Goal: Task Accomplishment & Management: Manage account settings

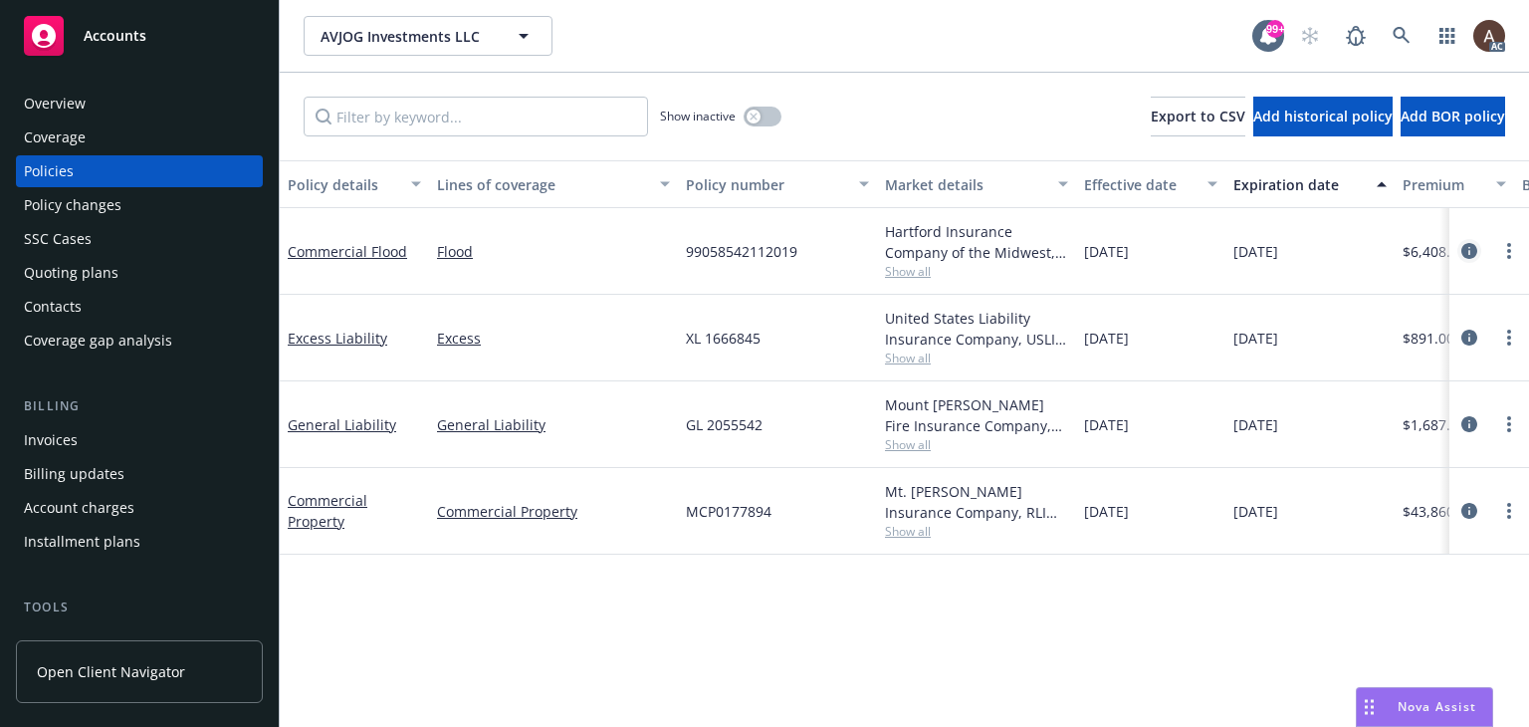
click at [1470, 249] on icon "circleInformation" at bounding box center [1469, 251] width 16 height 16
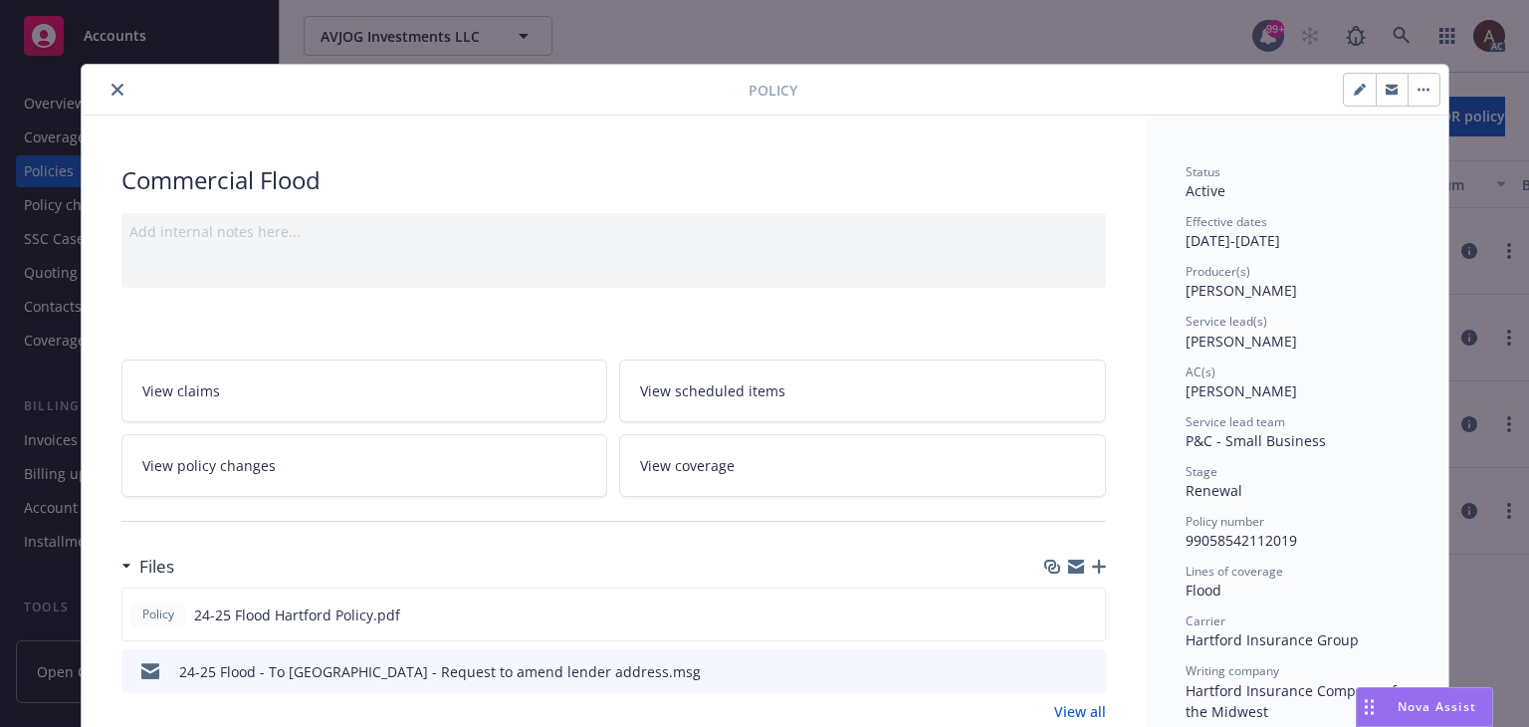
click at [112, 92] on icon "close" at bounding box center [117, 90] width 12 height 12
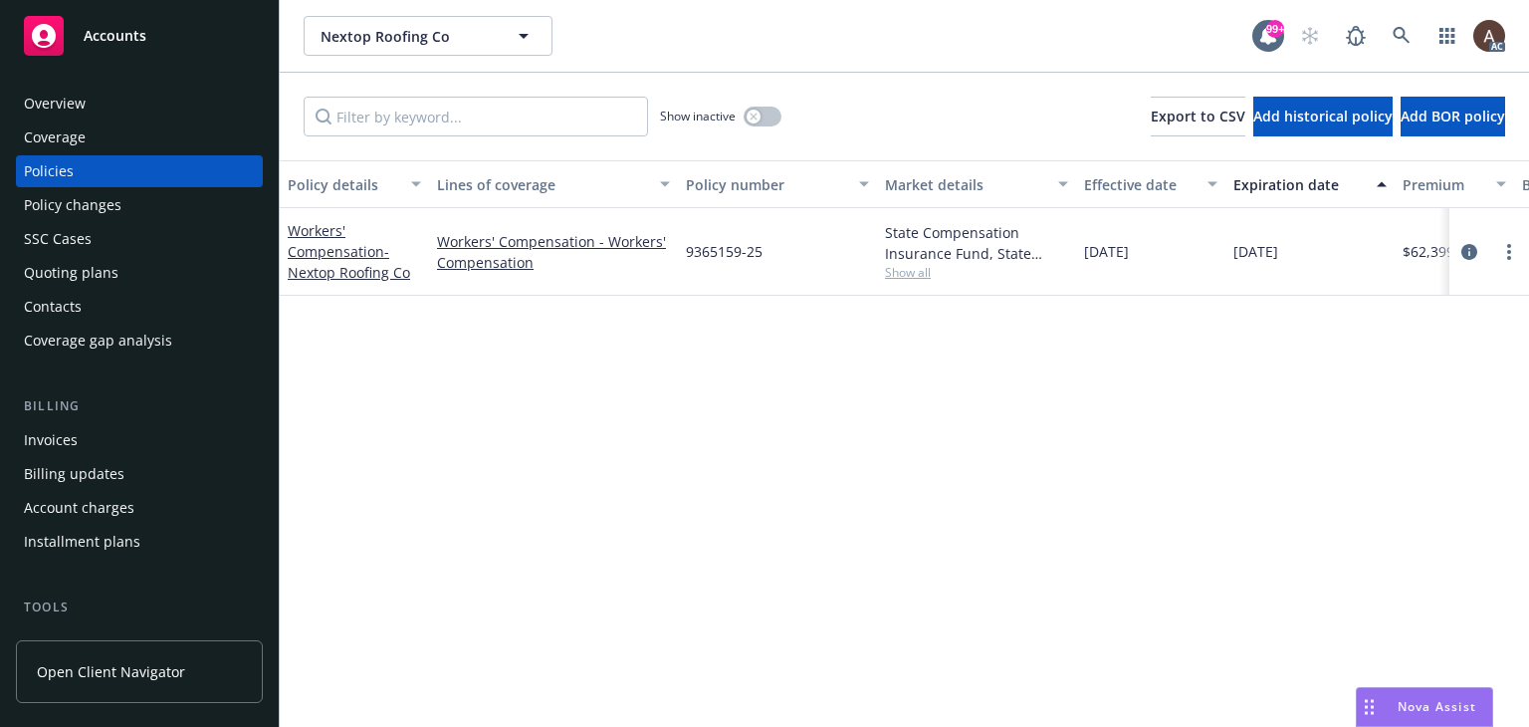
click at [89, 209] on div "Policy changes" at bounding box center [73, 205] width 98 height 32
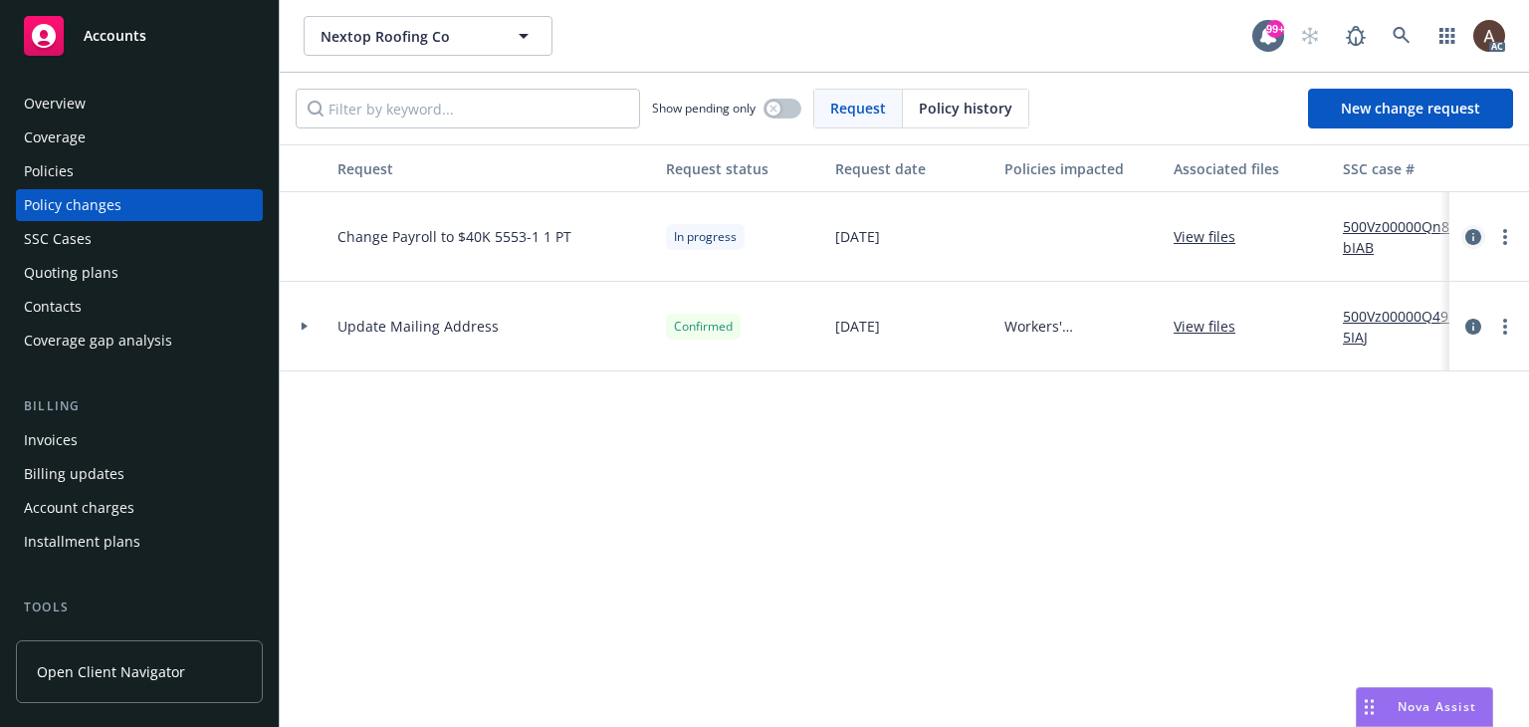
click at [1473, 234] on icon "circleInformation" at bounding box center [1473, 237] width 16 height 16
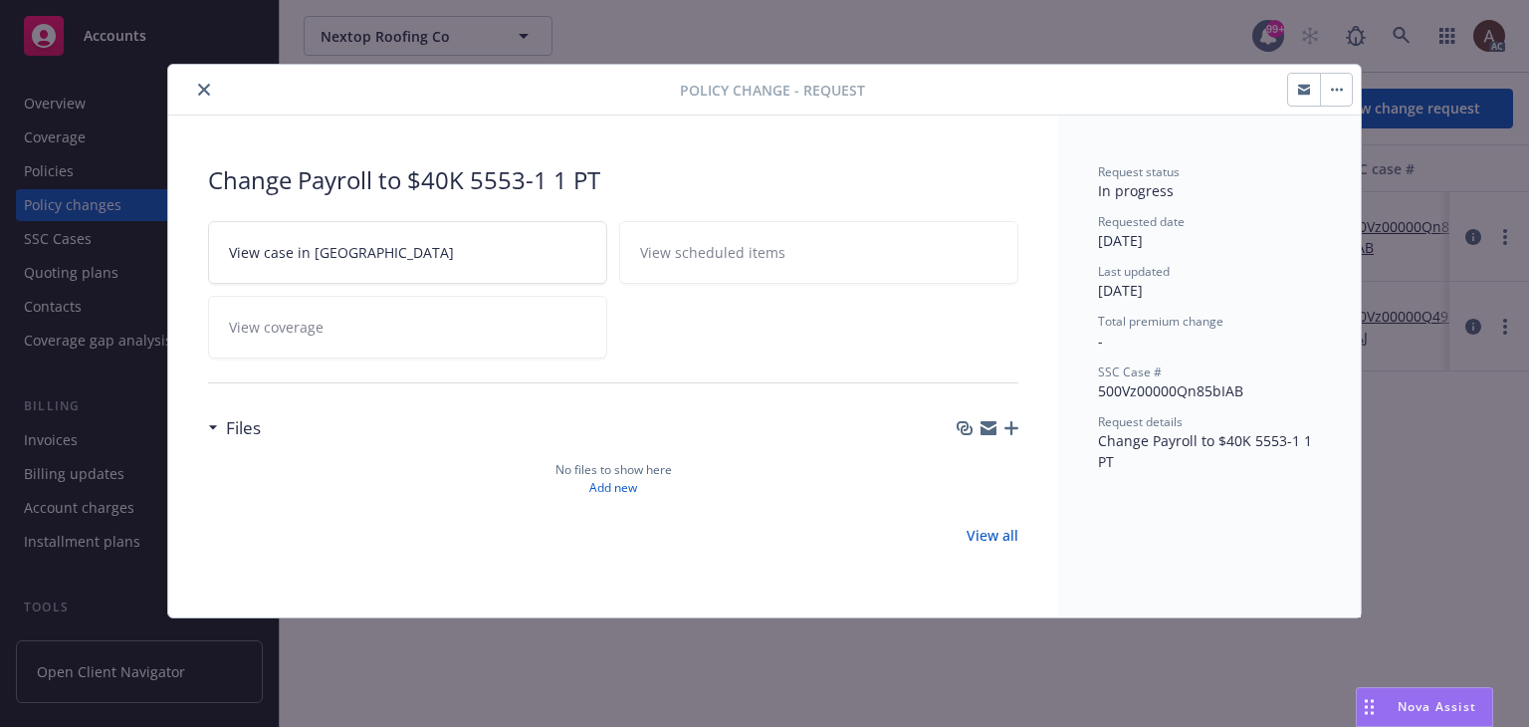
click at [203, 90] on icon "close" at bounding box center [204, 90] width 12 height 12
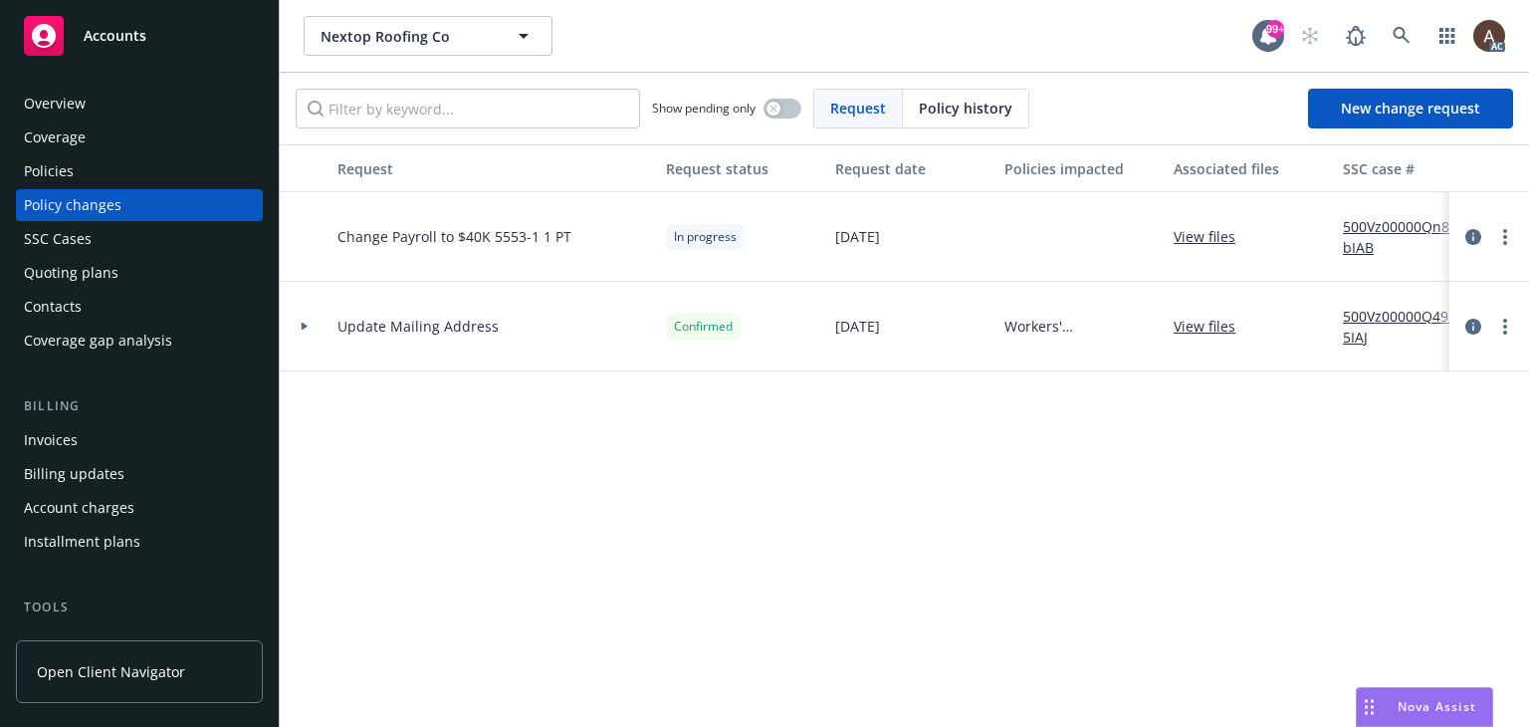
click at [116, 179] on div "Policies" at bounding box center [139, 171] width 231 height 32
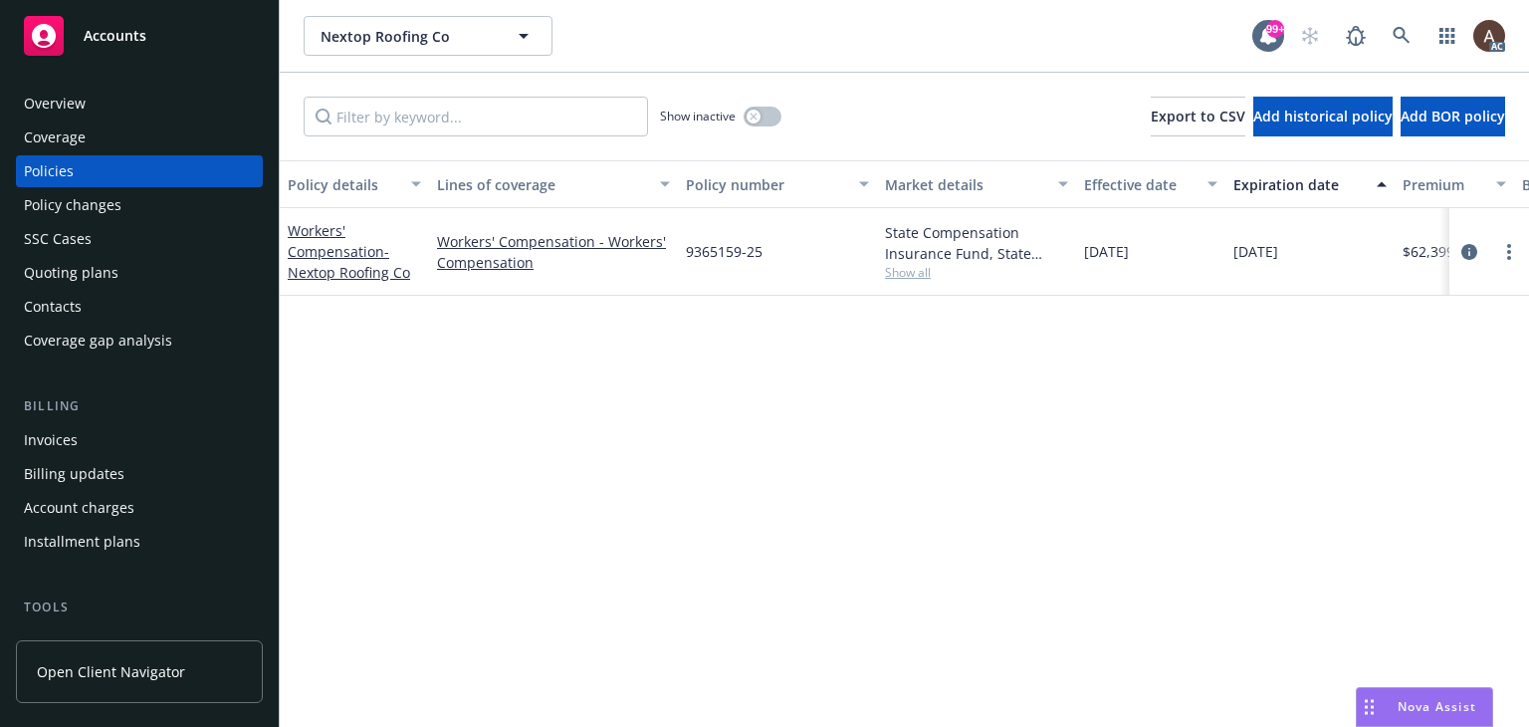
click at [131, 197] on div "Policy changes" at bounding box center [139, 205] width 231 height 32
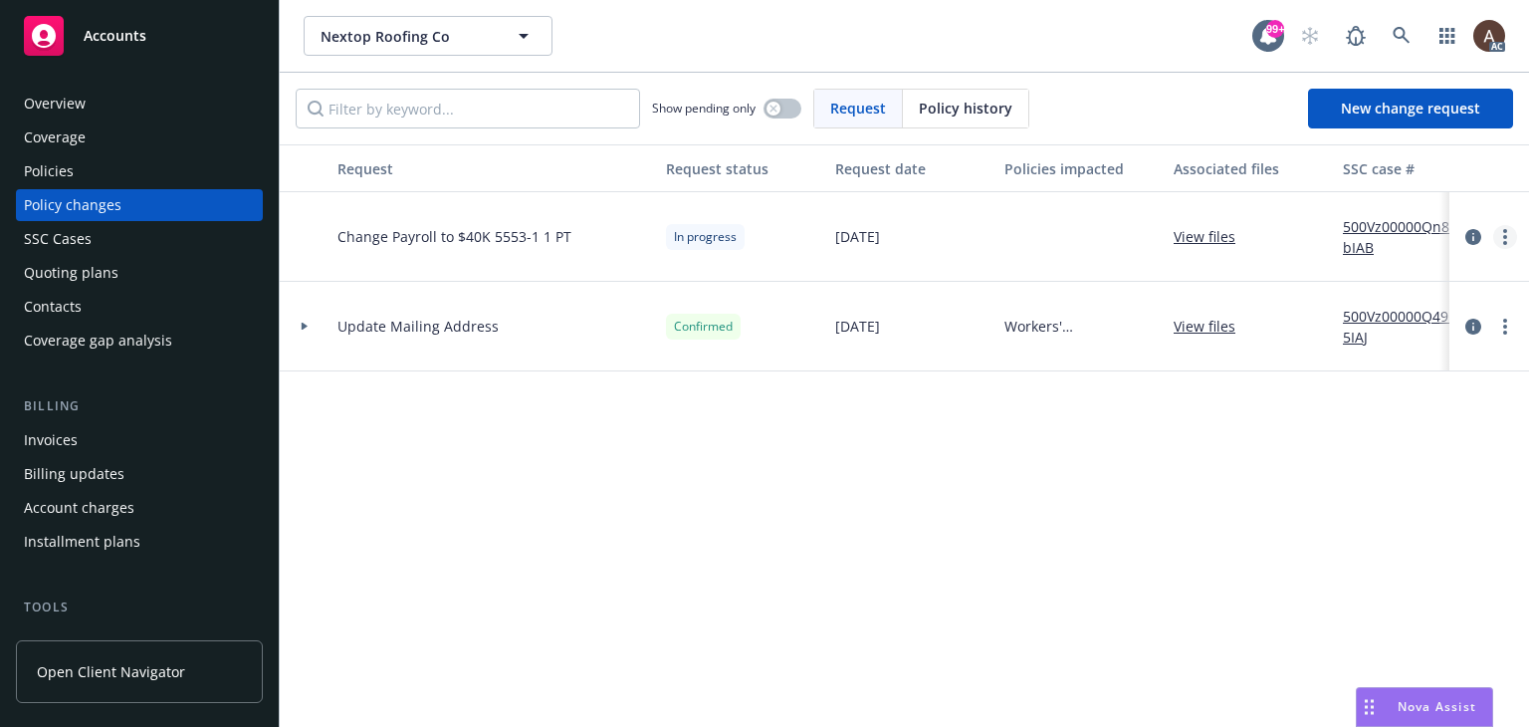
click at [1505, 238] on circle "more" at bounding box center [1505, 237] width 4 height 4
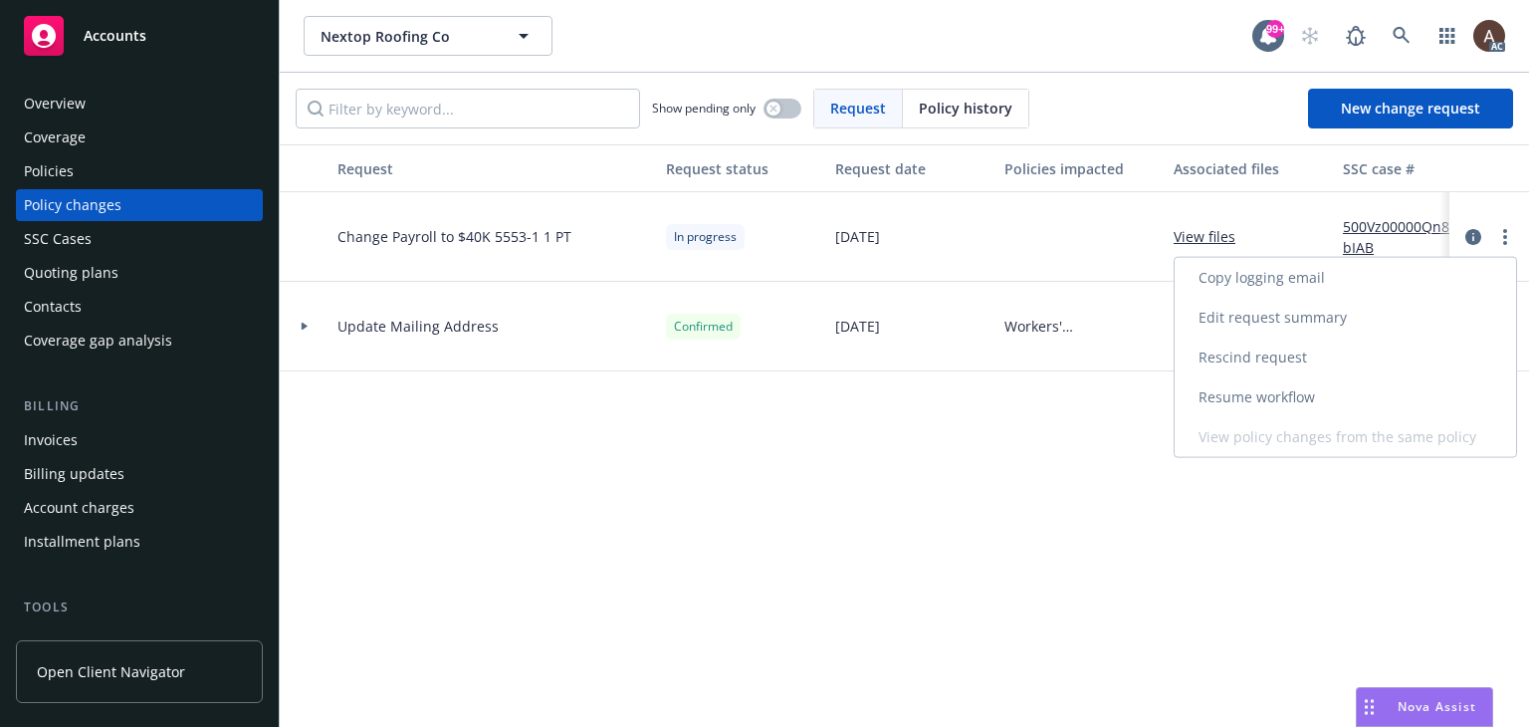
click at [1262, 394] on link "Resume workflow" at bounding box center [1344, 397] width 341 height 40
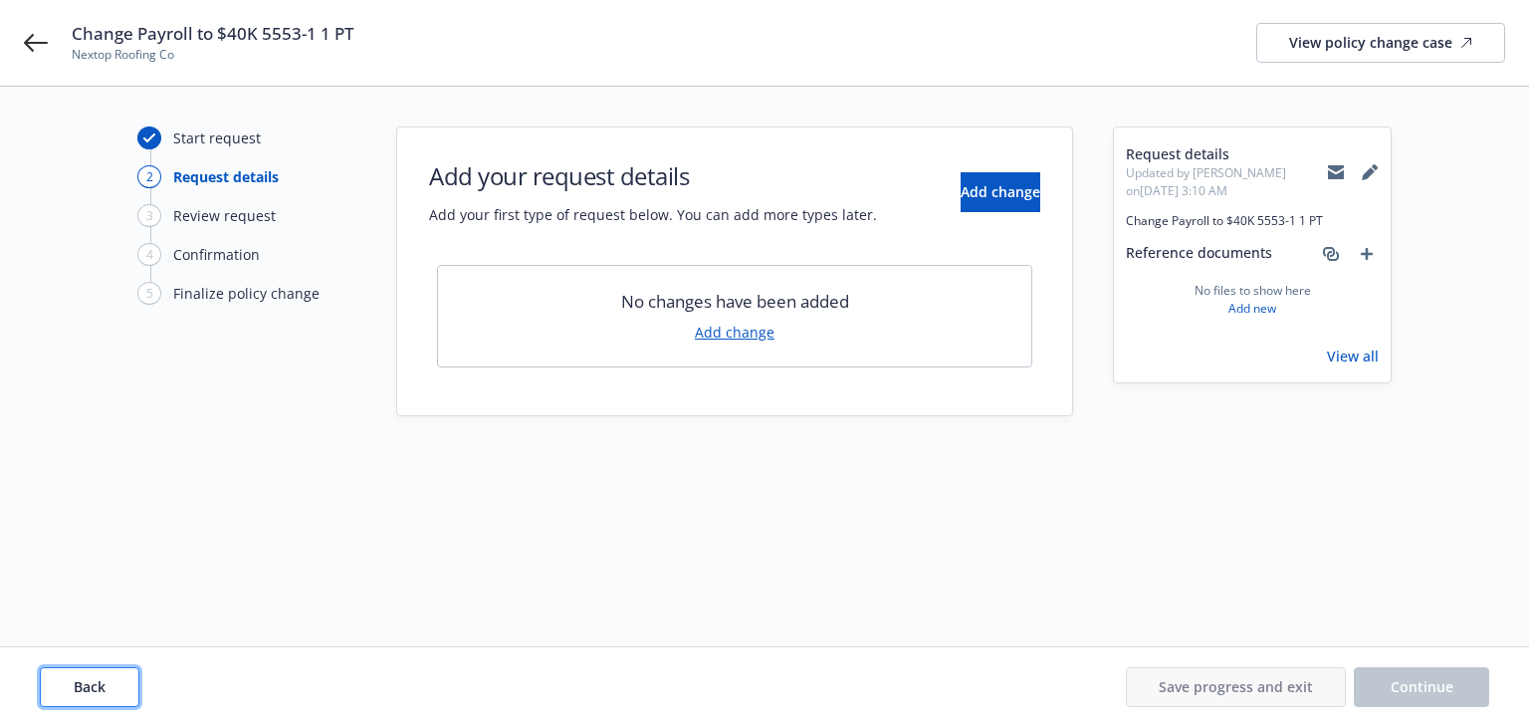
click at [105, 685] on span "Back" at bounding box center [90, 686] width 32 height 19
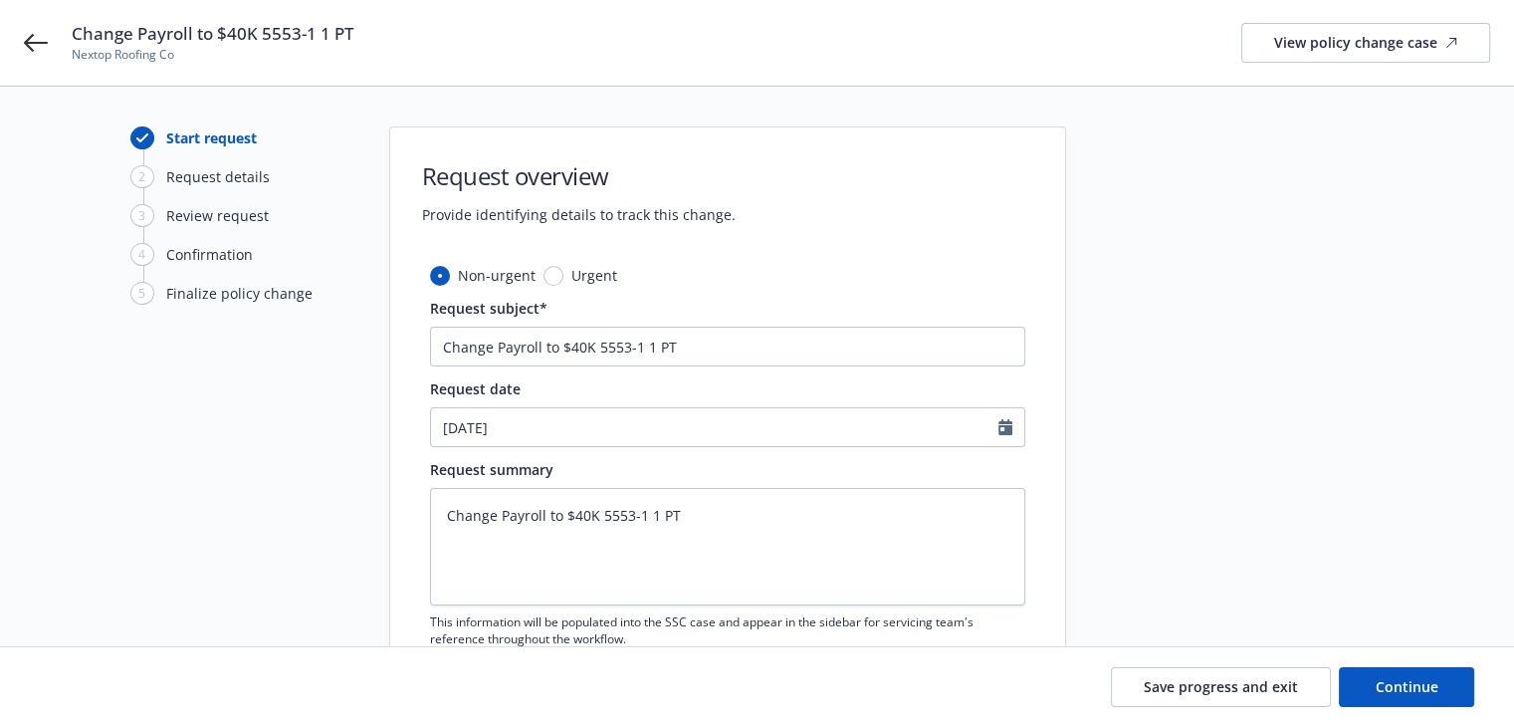
click at [50, 45] on div "Change Payroll to $40K 5553-1 1 PT Nextop Roofing Co View policy change case" at bounding box center [757, 43] width 1514 height 86
click at [44, 45] on icon at bounding box center [36, 43] width 24 height 24
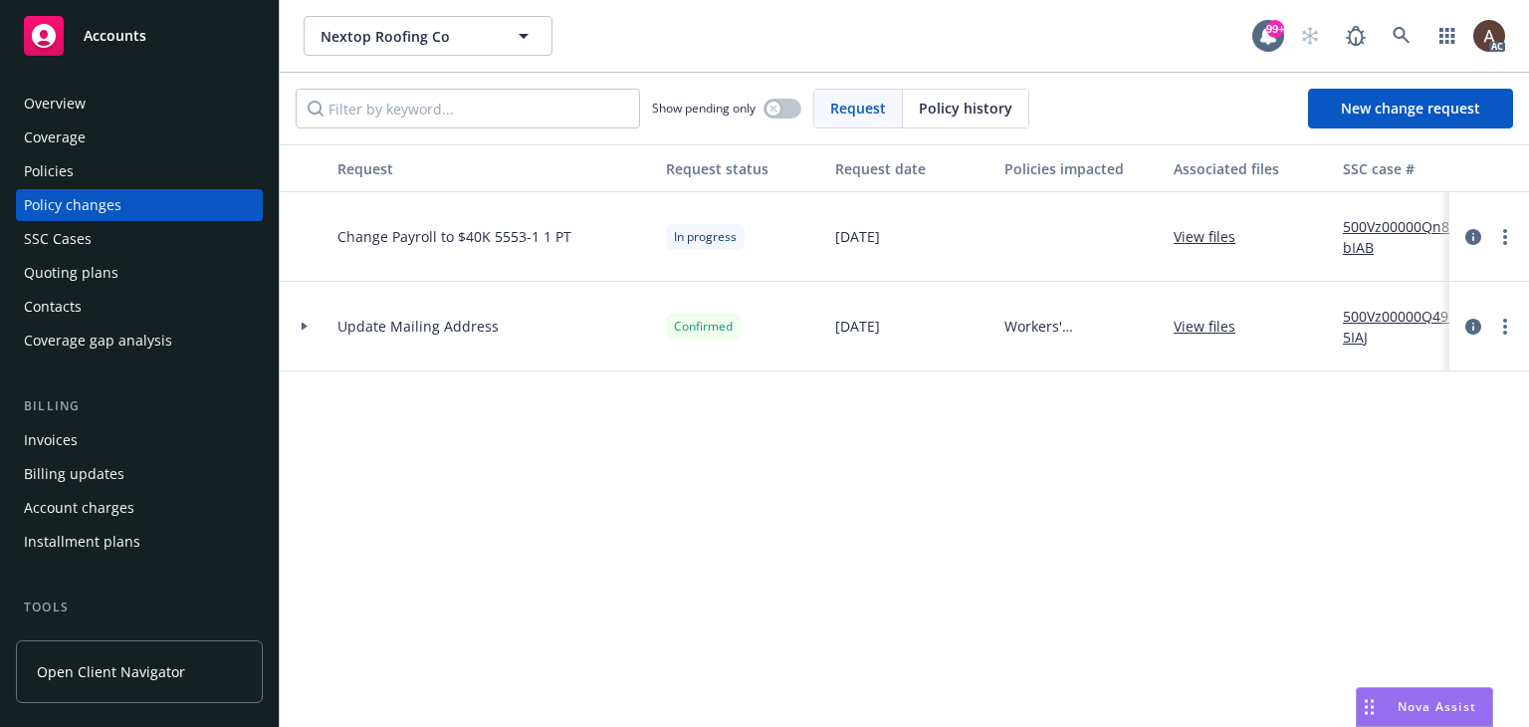
click at [304, 324] on icon at bounding box center [305, 326] width 6 height 8
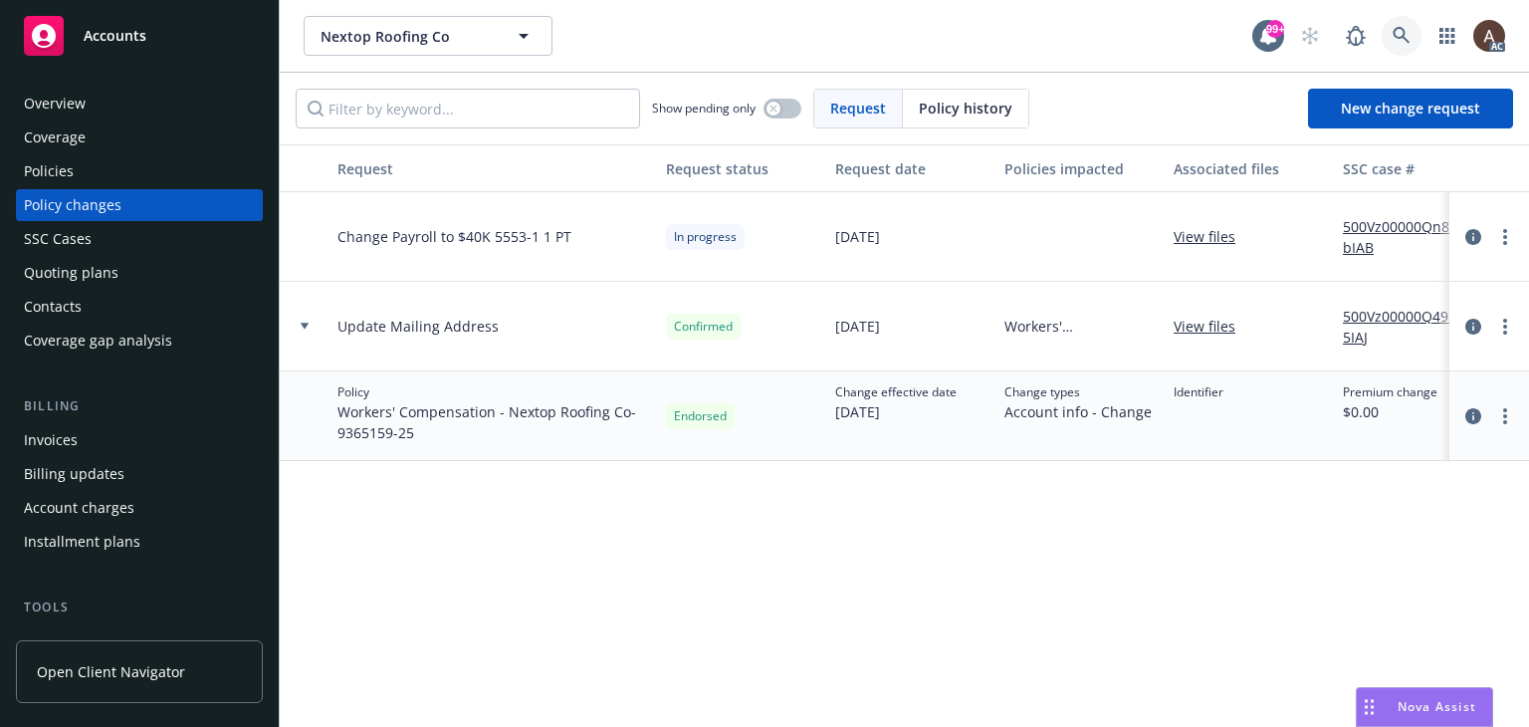
click at [1403, 31] on icon at bounding box center [1400, 35] width 17 height 17
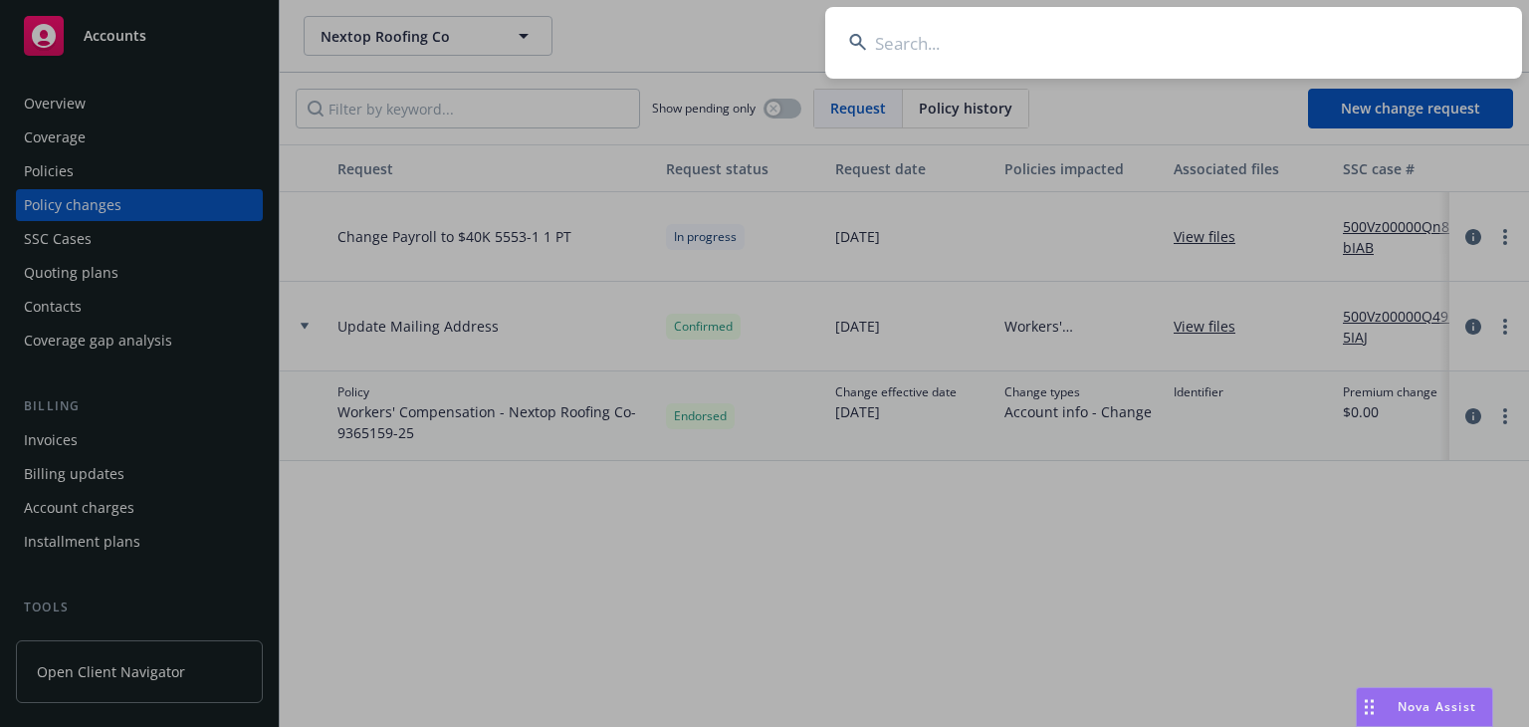
click at [1020, 61] on input at bounding box center [1173, 43] width 697 height 72
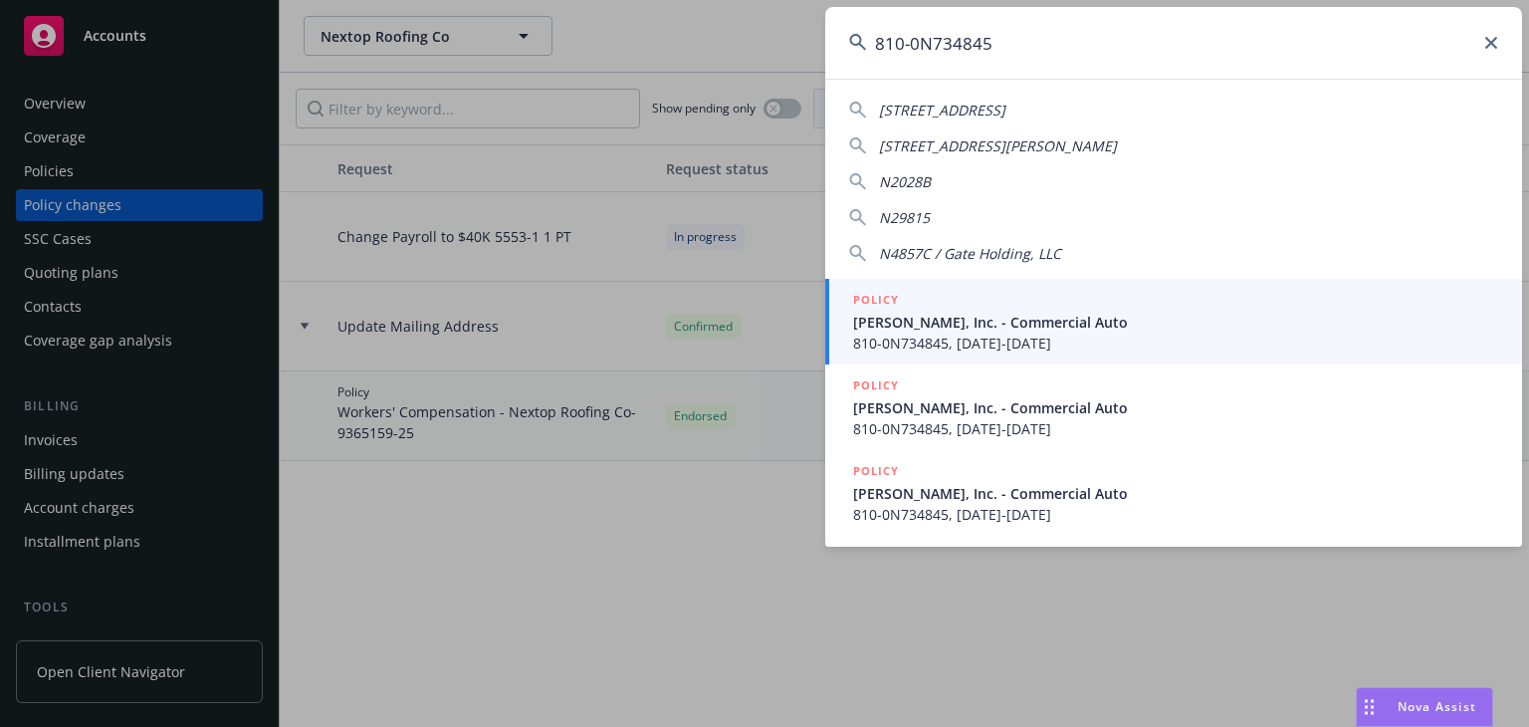
type input "810-0N734845"
click at [940, 318] on span "Andrian, Inc. - Commercial Auto" at bounding box center [1175, 322] width 645 height 21
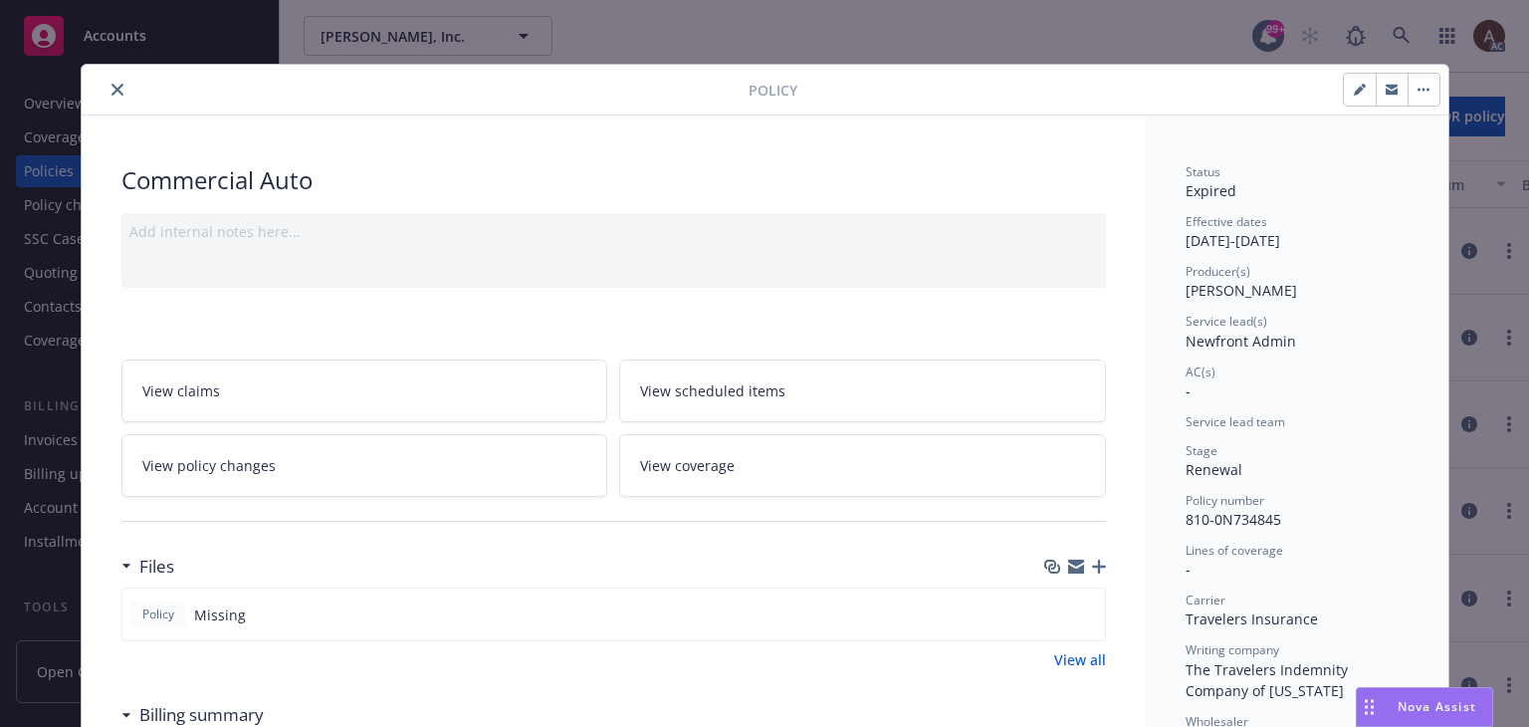
click at [111, 93] on icon "close" at bounding box center [117, 90] width 12 height 12
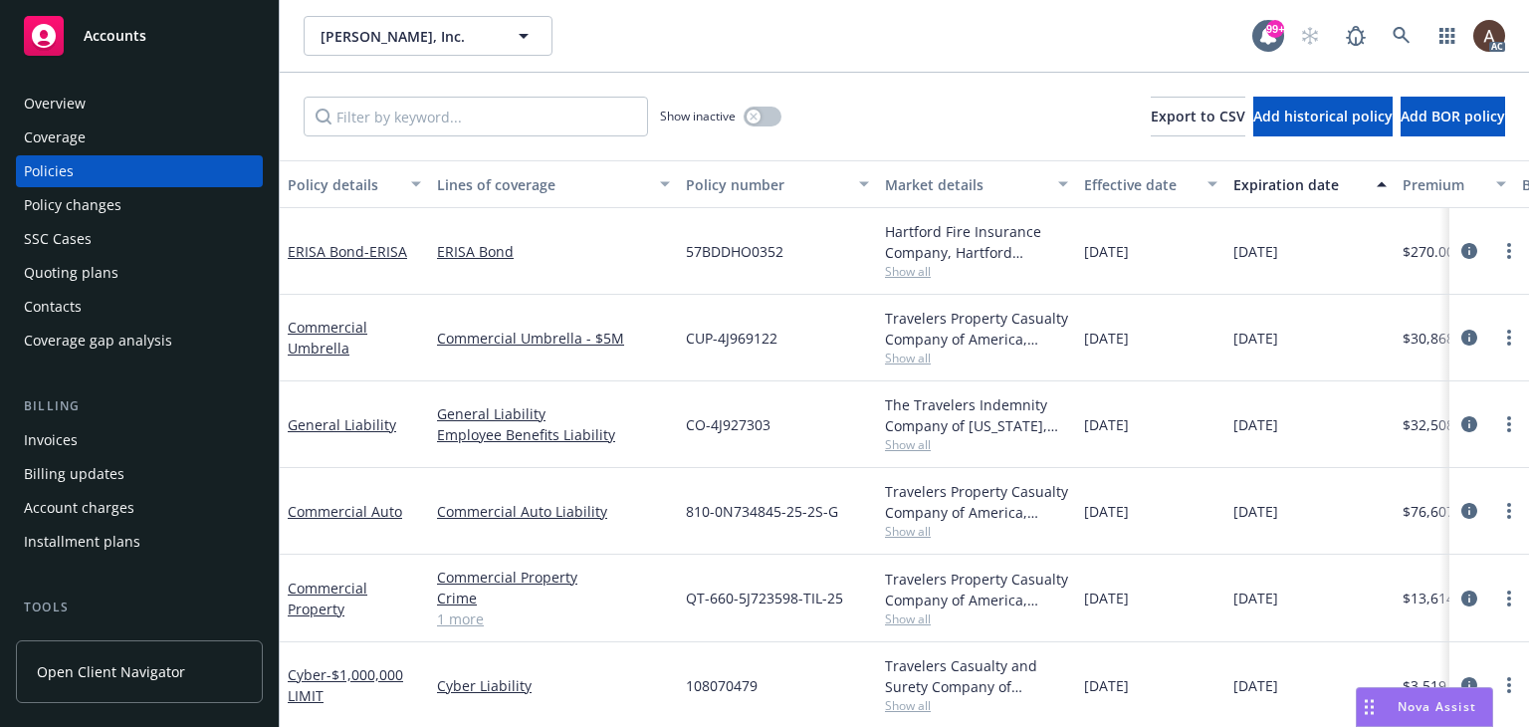
click at [108, 208] on div "Policy changes" at bounding box center [73, 205] width 98 height 32
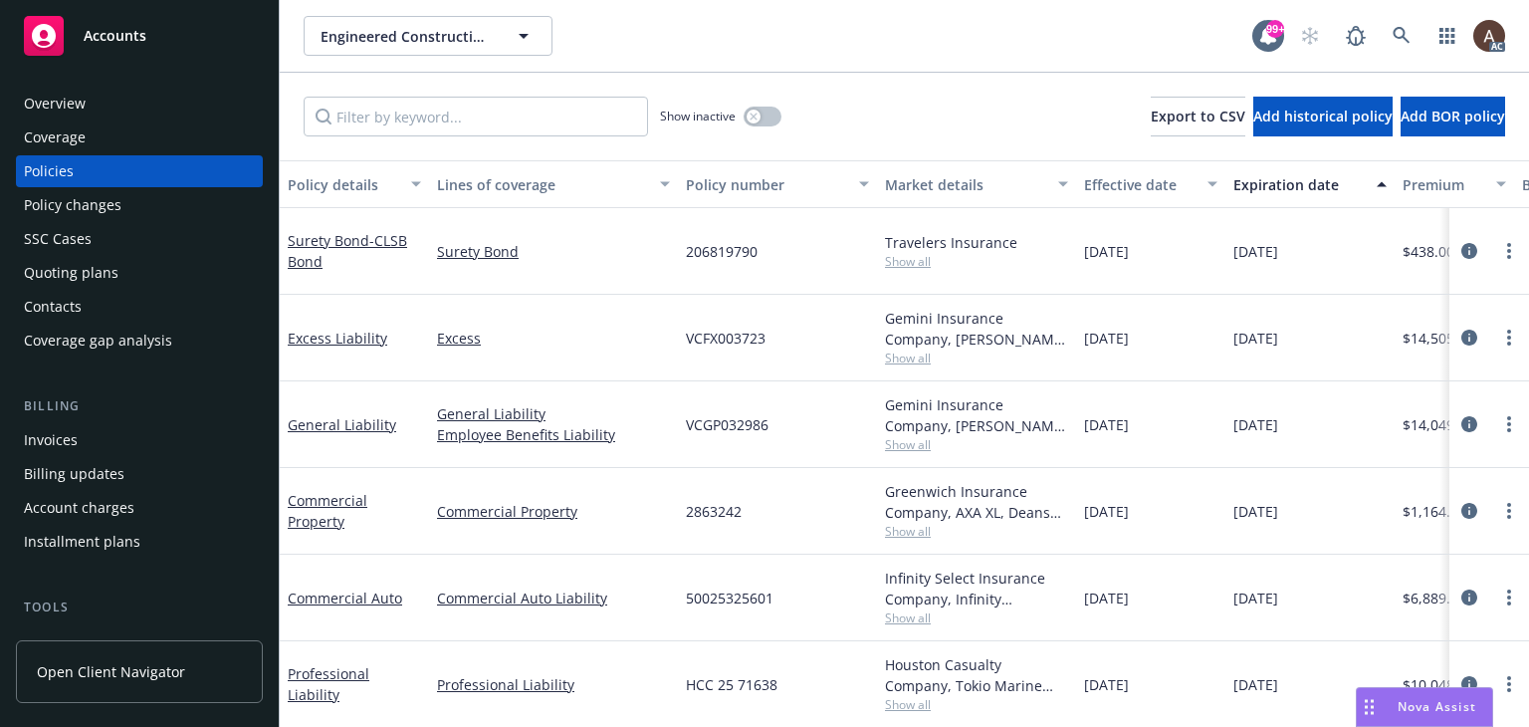
scroll to position [0, 687]
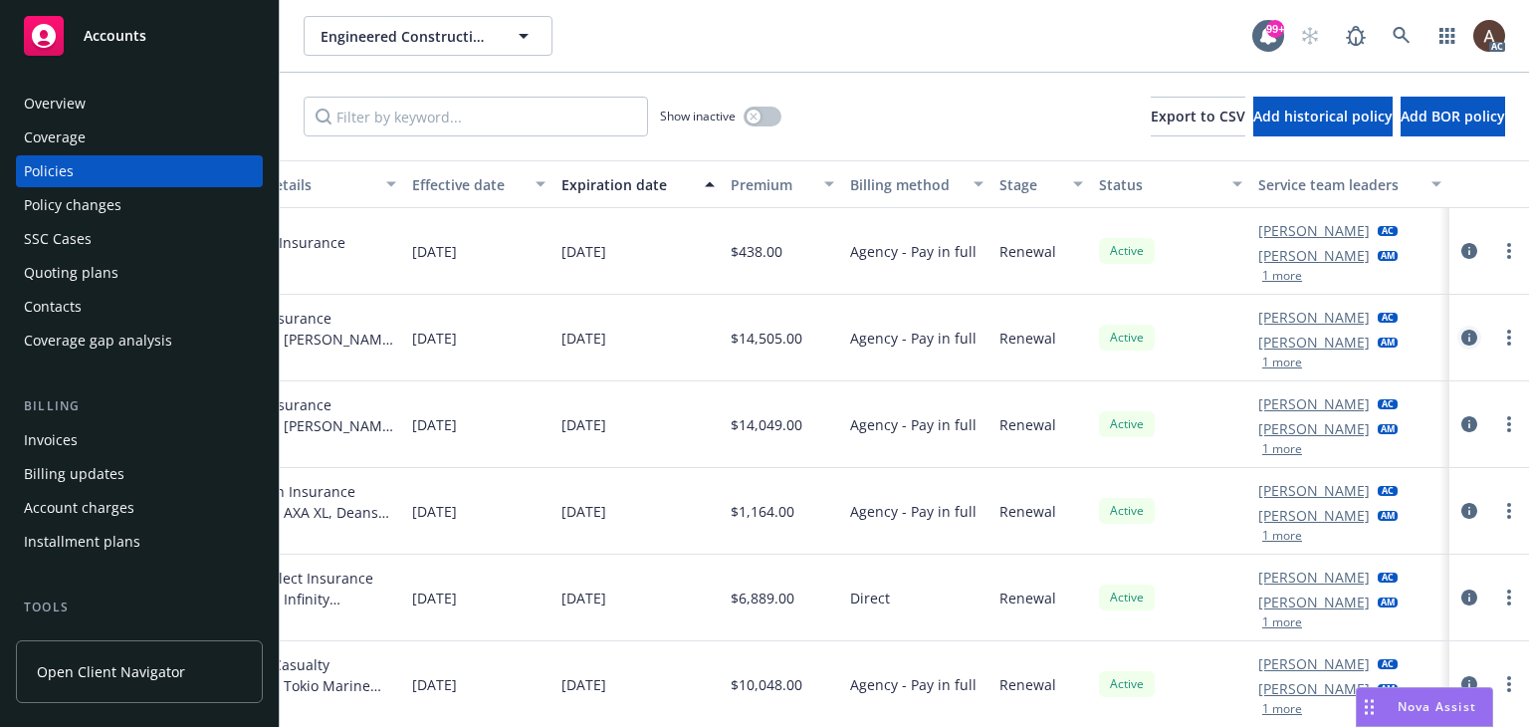
click at [1461, 334] on icon "circleInformation" at bounding box center [1469, 337] width 16 height 16
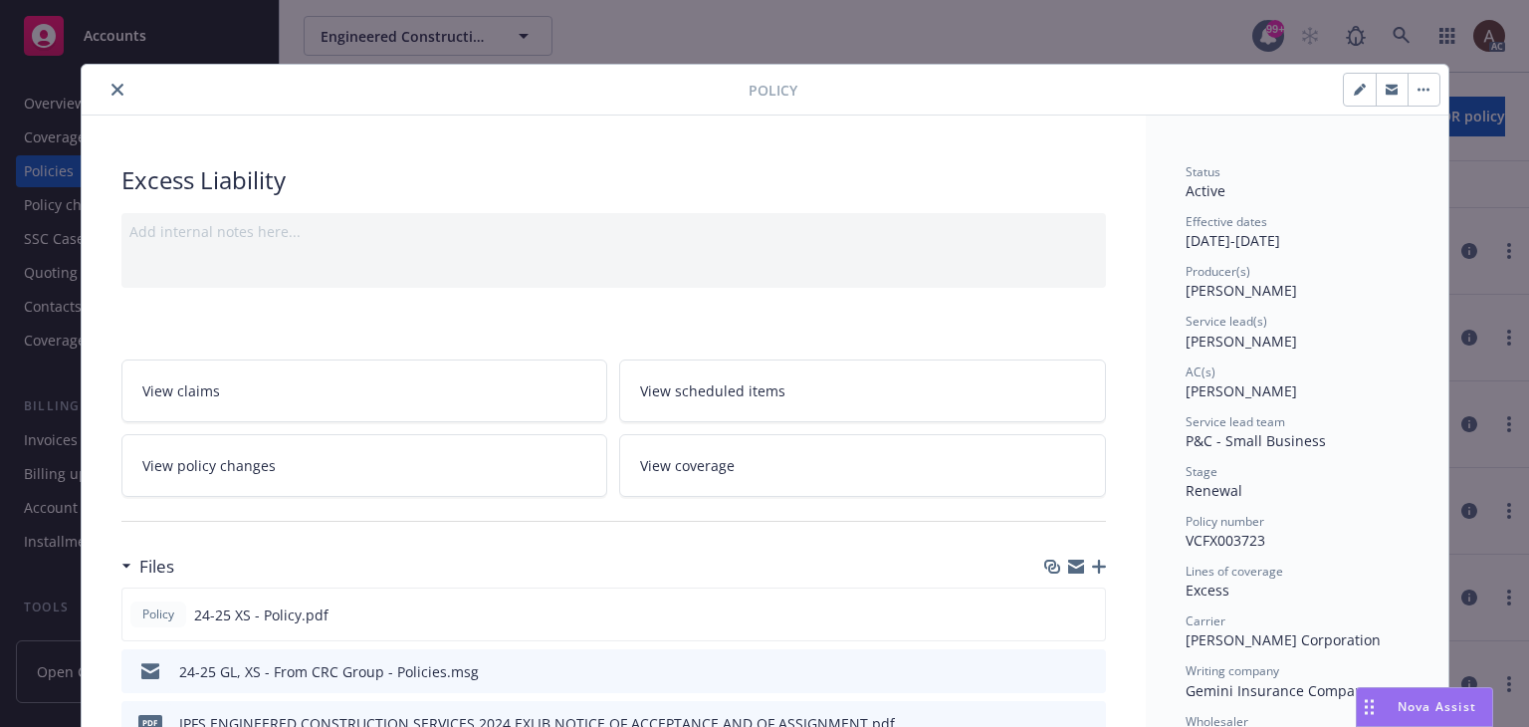
click at [111, 88] on icon "close" at bounding box center [117, 90] width 12 height 12
